Goal: Transaction & Acquisition: Subscribe to service/newsletter

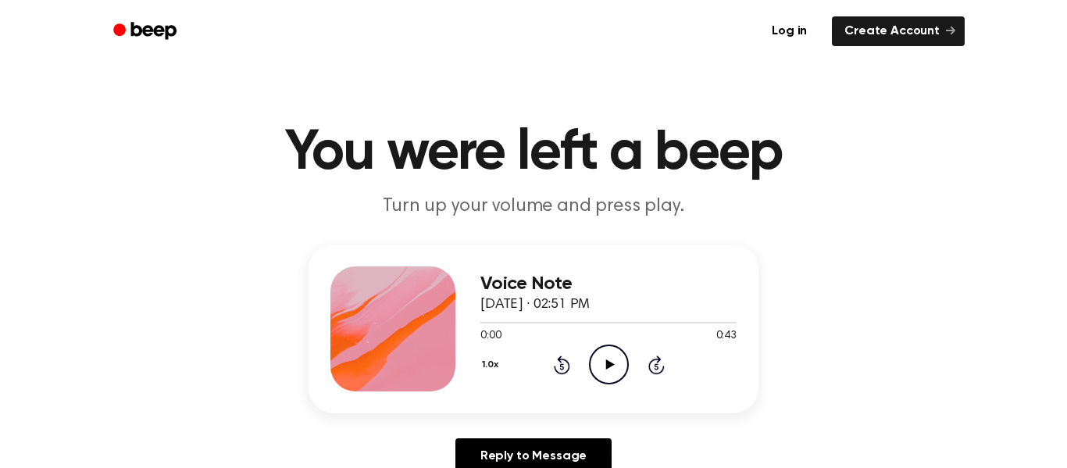
click at [609, 365] on icon at bounding box center [610, 364] width 9 height 10
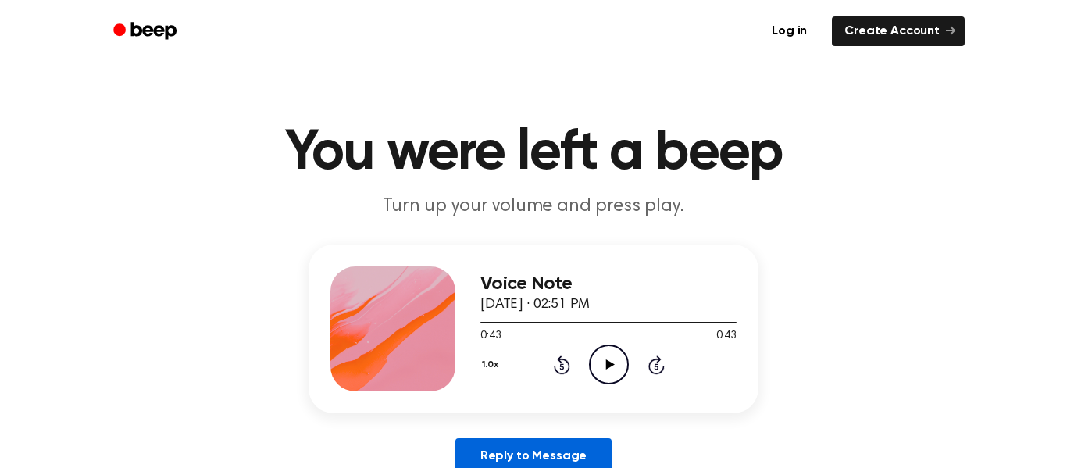
click at [523, 458] on link "Reply to Message" at bounding box center [534, 456] width 156 height 36
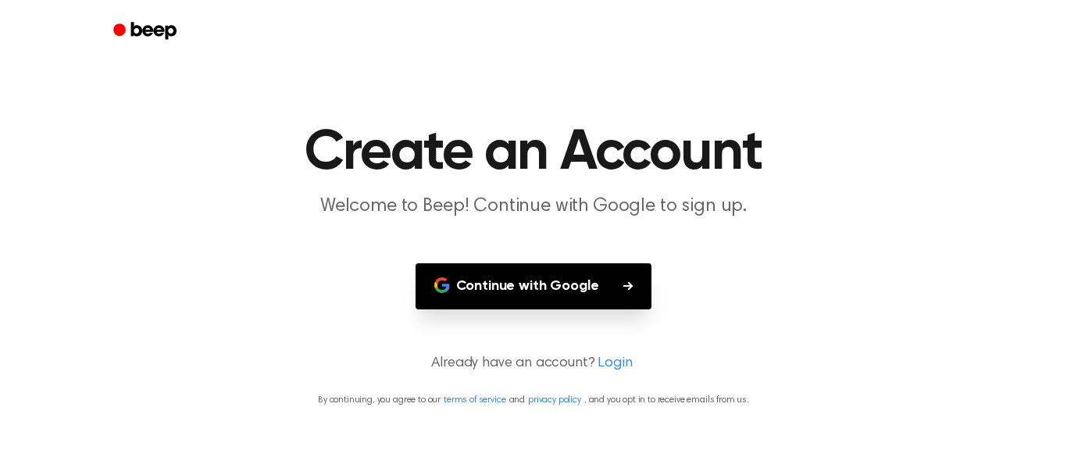
click at [523, 458] on main "Create an Account Welcome to Beep! Continue with Google to sign up. Continue wi…" at bounding box center [533, 234] width 1067 height 468
click at [730, 249] on main "Create an Account Welcome to Beep! Continue with Google to sign up. Continue wi…" at bounding box center [533, 234] width 1067 height 468
click at [116, 23] on icon "Beep" at bounding box center [146, 31] width 66 height 23
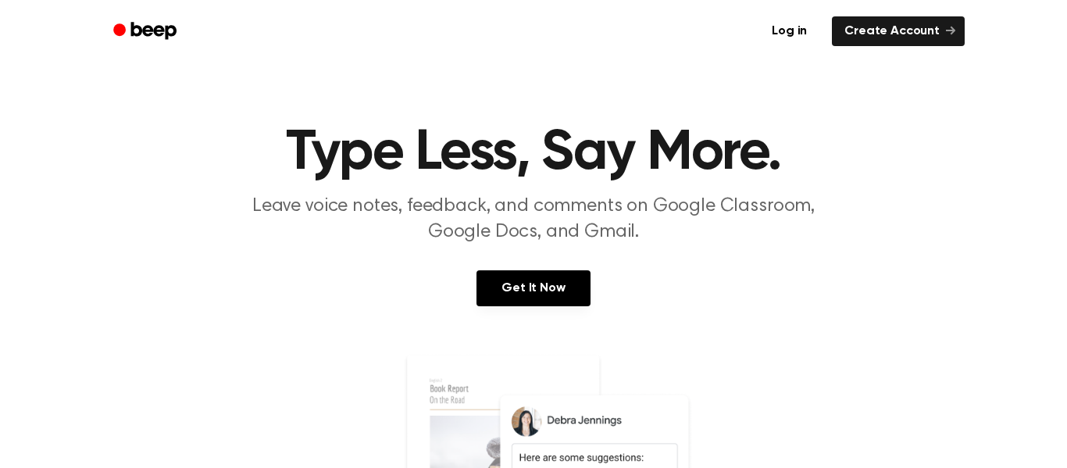
click at [116, 34] on circle "Beep" at bounding box center [119, 29] width 13 height 13
